Goal: Task Accomplishment & Management: Complete application form

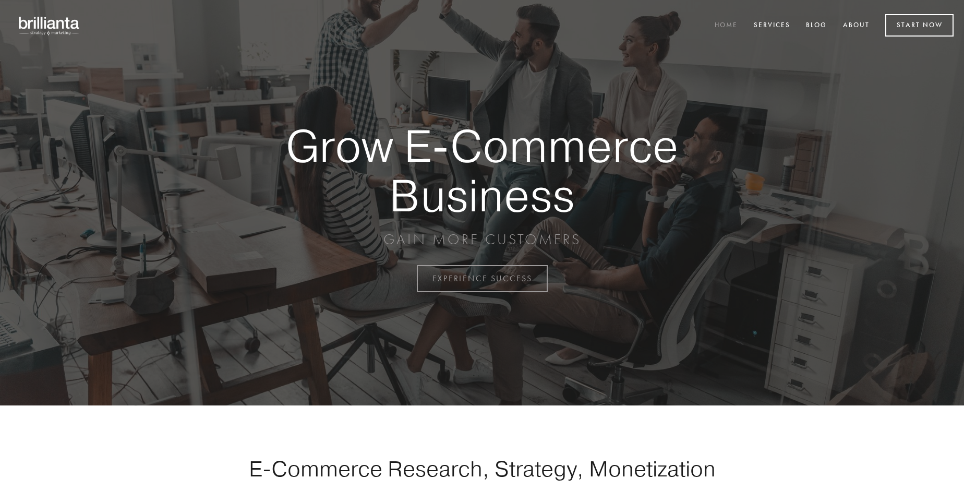
scroll to position [2735, 0]
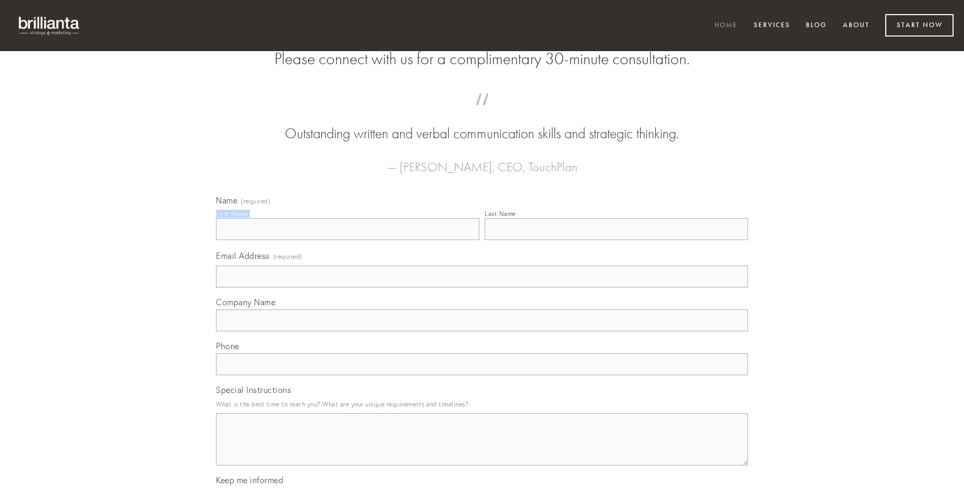
type input "[PERSON_NAME]"
click at [616, 240] on input "Last Name" at bounding box center [617, 229] width 264 height 22
type input "[PERSON_NAME]"
click at [482, 288] on input "Email Address (required)" at bounding box center [482, 277] width 532 height 22
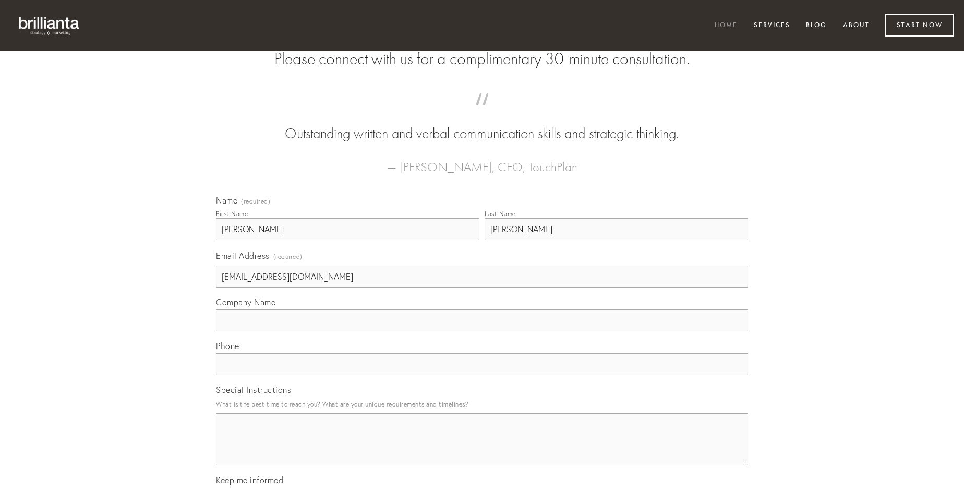
type input "[EMAIL_ADDRESS][DOMAIN_NAME]"
click at [482, 331] on input "Company Name" at bounding box center [482, 320] width 532 height 22
type input "esse"
click at [482, 375] on input "text" at bounding box center [482, 364] width 532 height 22
click at [482, 449] on textarea "Special Instructions" at bounding box center [482, 439] width 532 height 52
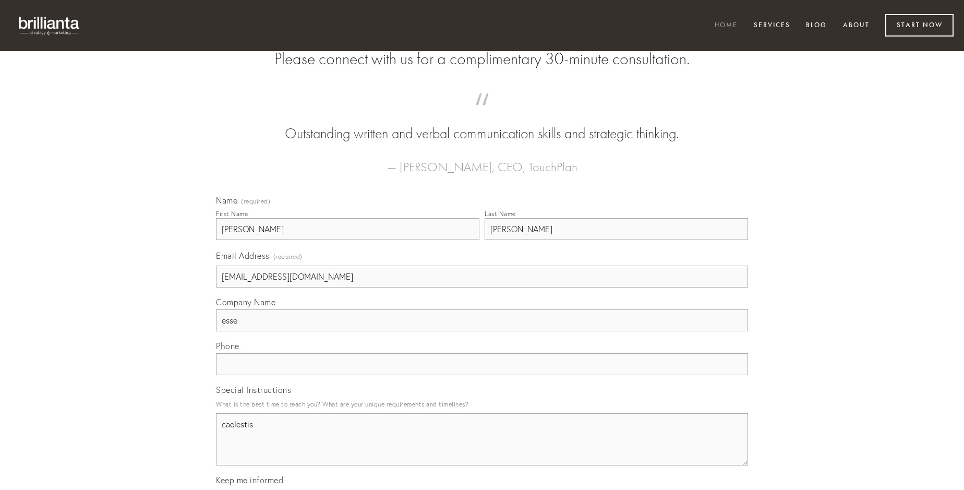
type textarea "caelestis"
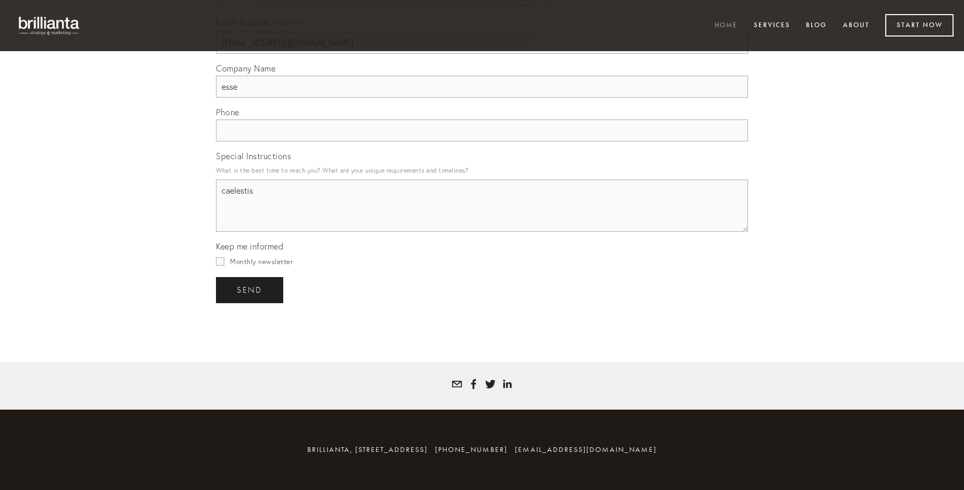
click at [250, 290] on span "send" at bounding box center [250, 289] width 26 height 9
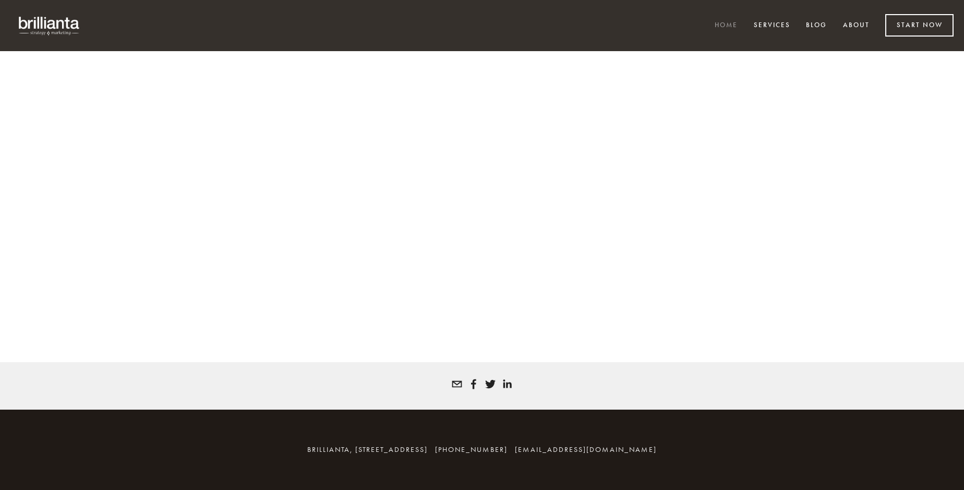
scroll to position [2721, 0]
